Goal: Find specific page/section: Find specific page/section

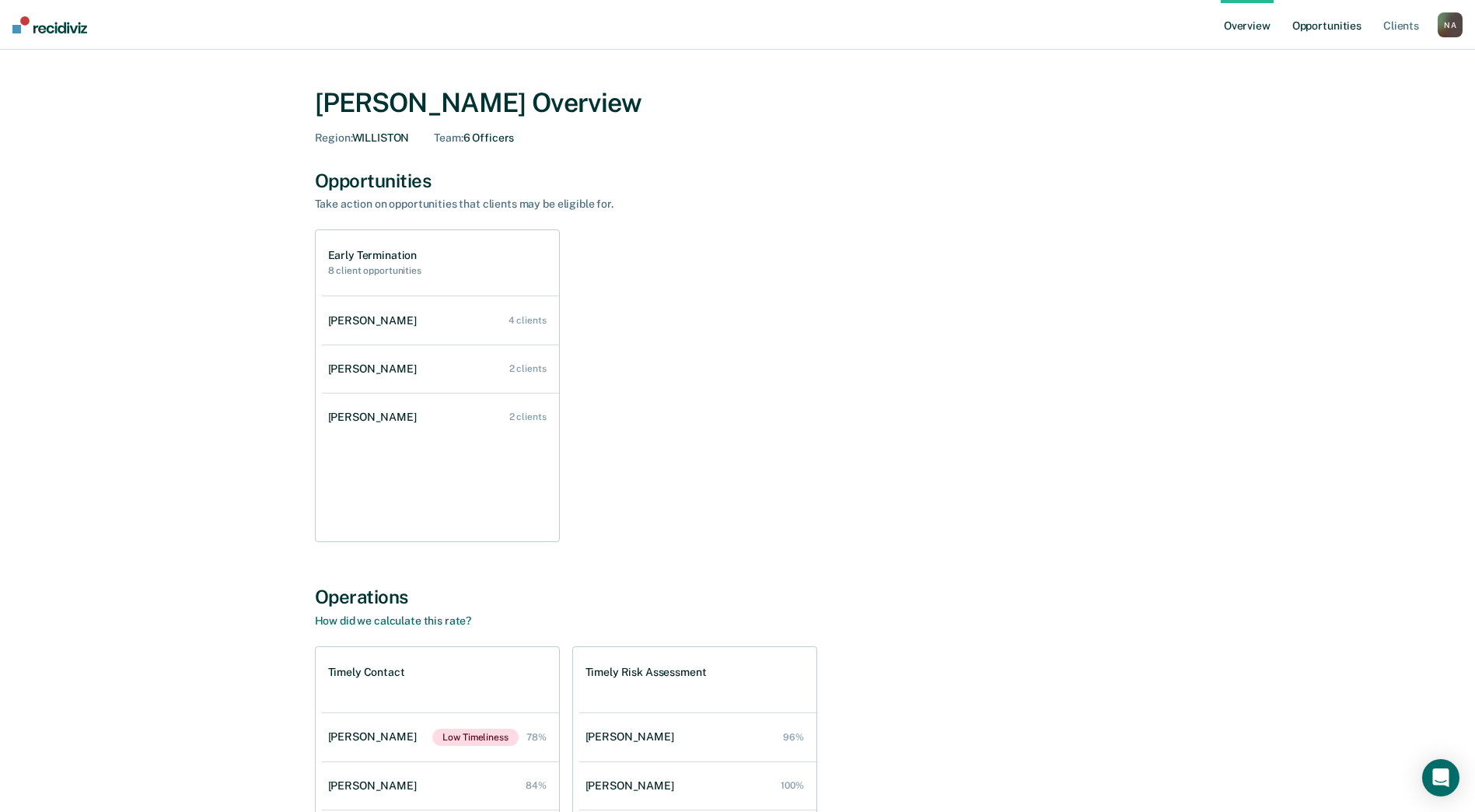
click at [1347, 23] on link "Opportunities" at bounding box center [1327, 24] width 75 height 50
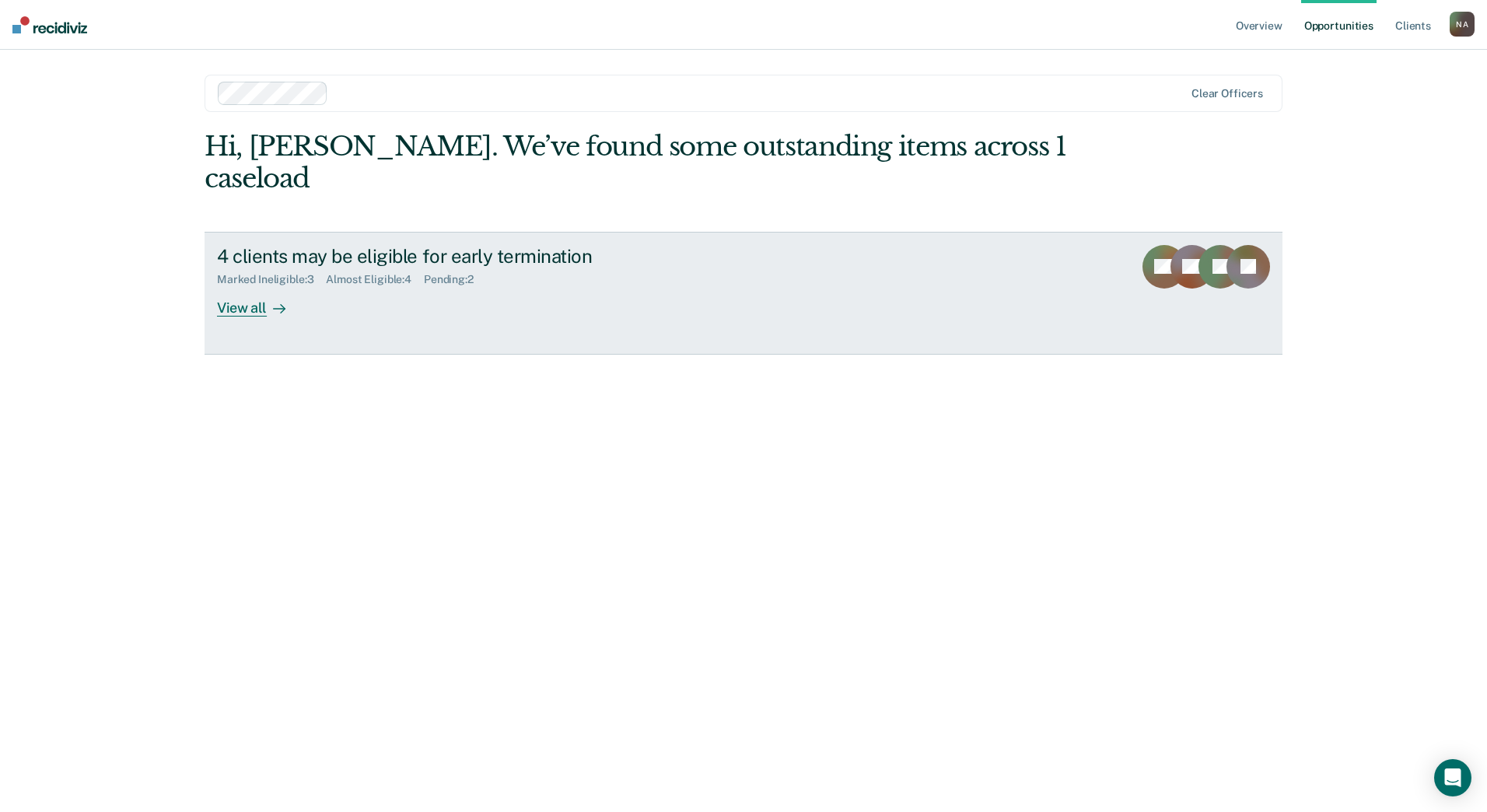
click at [253, 286] on div "View all" at bounding box center [260, 301] width 87 height 30
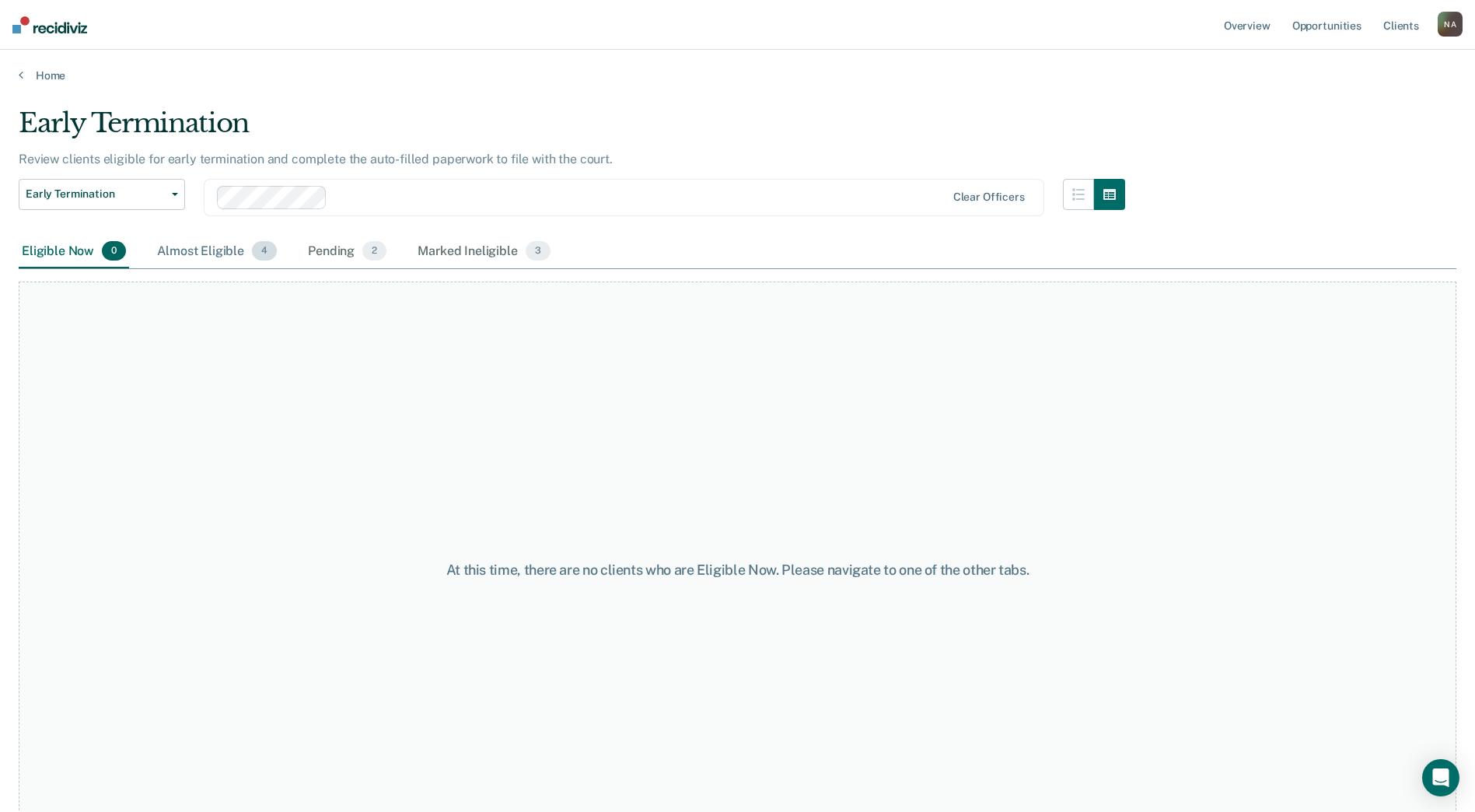
click at [185, 251] on div "Almost Eligible 4" at bounding box center [217, 251] width 126 height 35
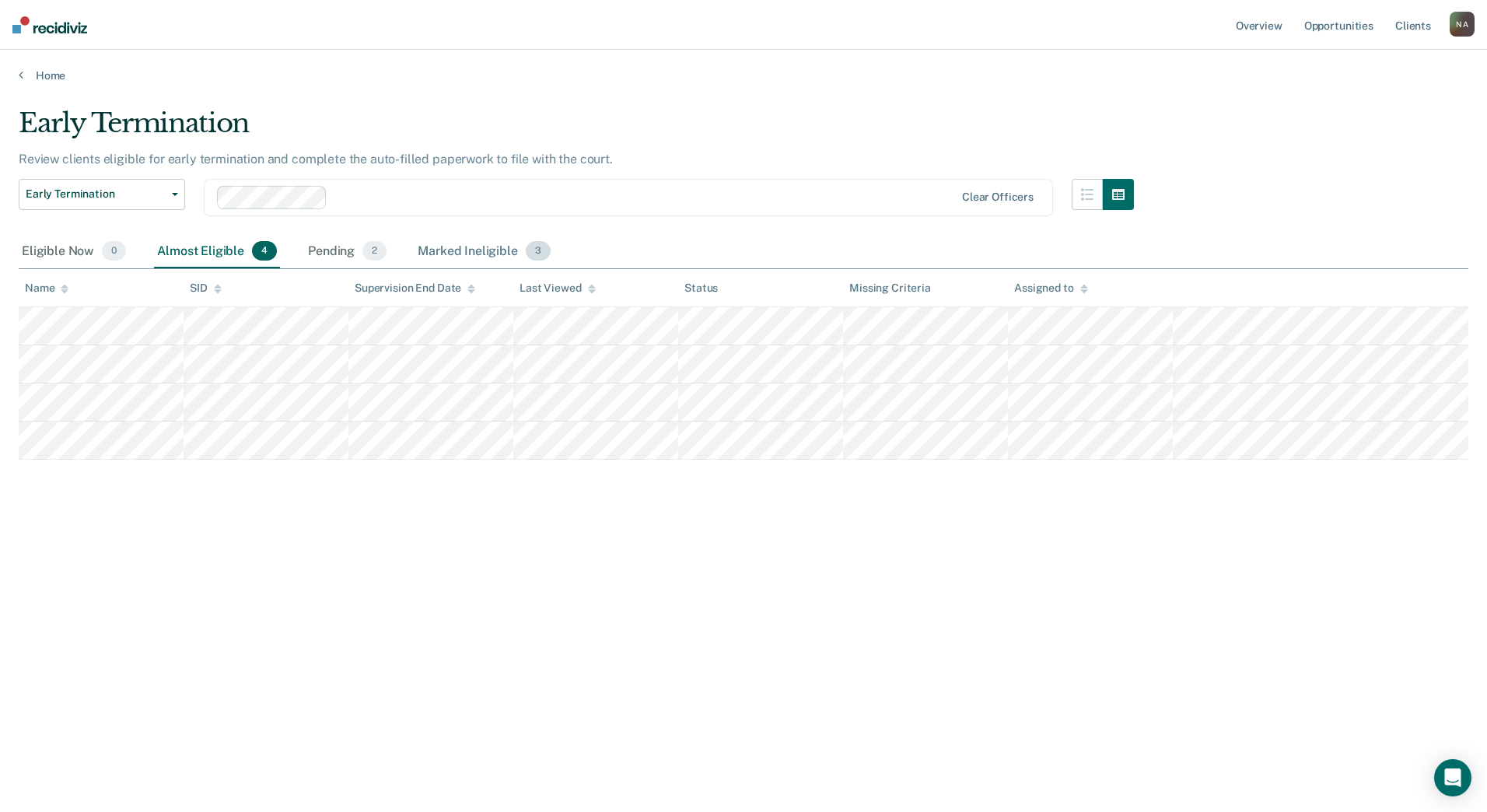
click at [476, 248] on div "Marked Ineligible 3" at bounding box center [484, 251] width 139 height 35
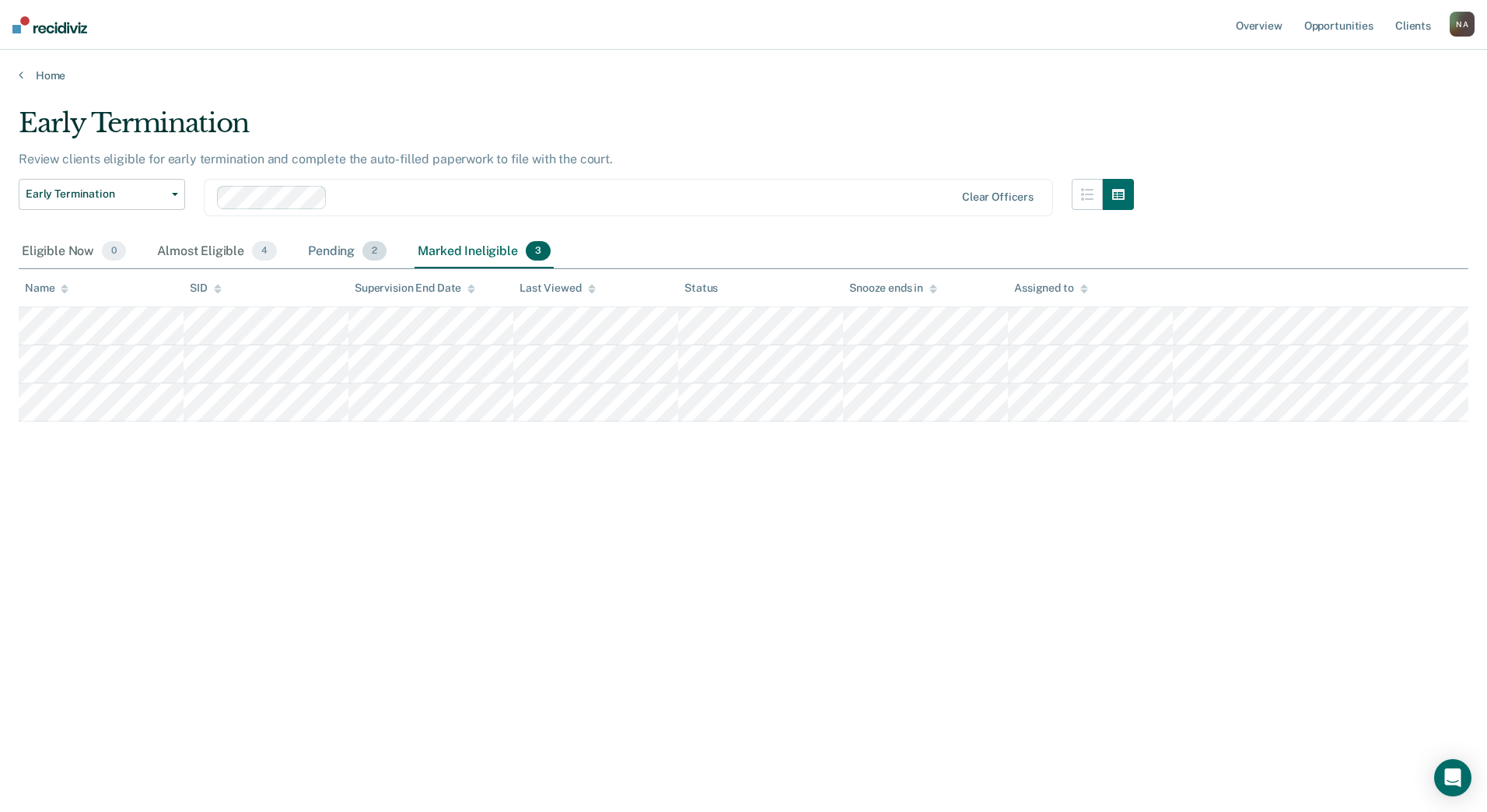
click at [350, 245] on div "Pending 2" at bounding box center [347, 251] width 85 height 35
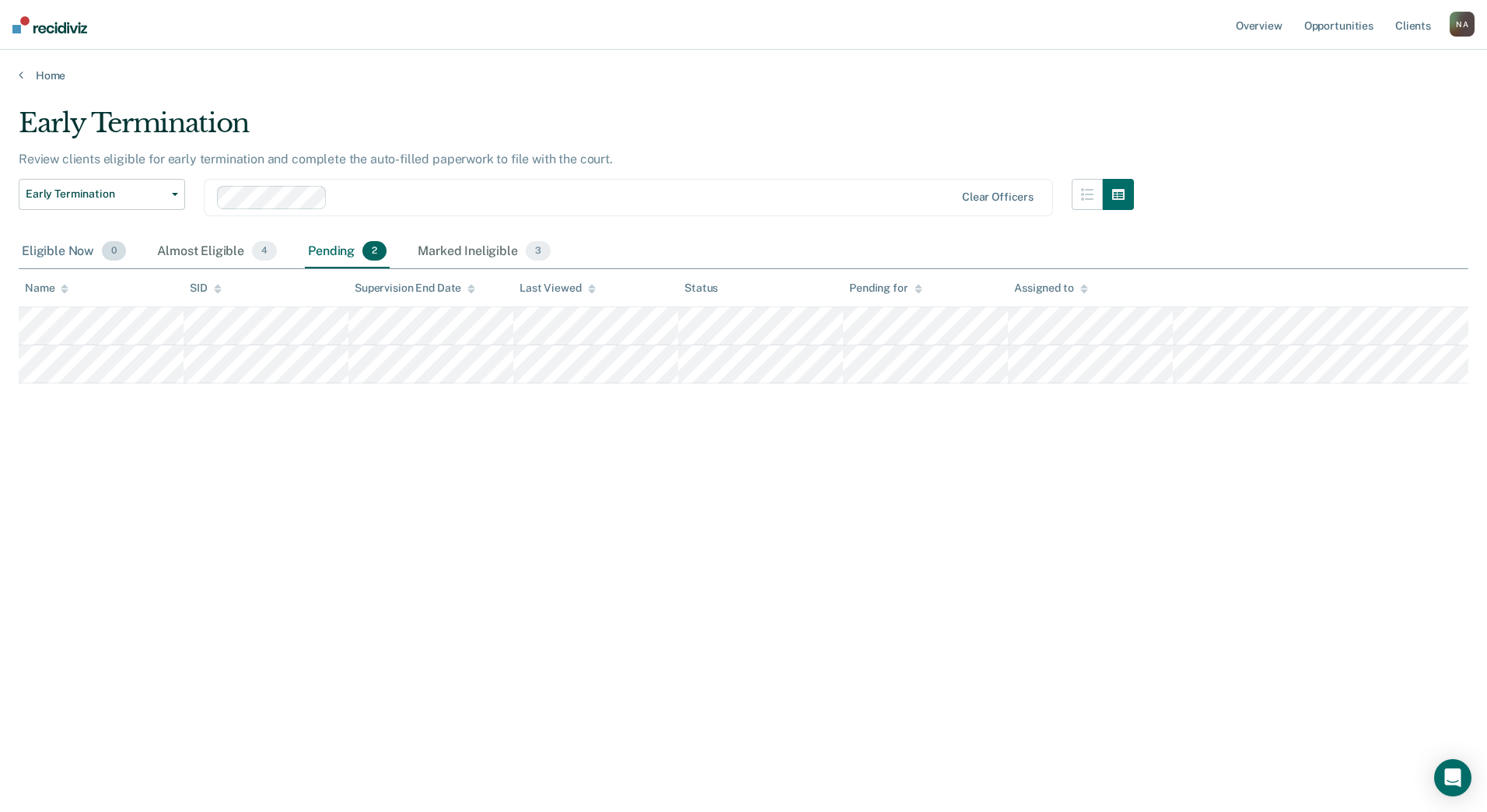
click at [67, 245] on div "Eligible Now 0" at bounding box center [73, 251] width 110 height 35
